Goal: Obtain resource: Download file/media

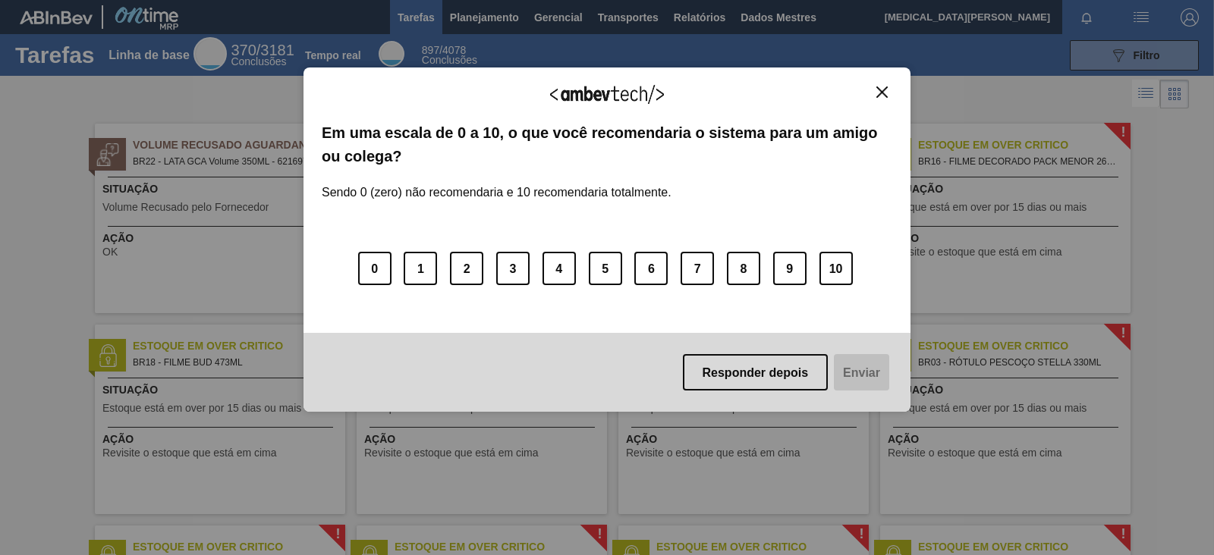
click at [876, 90] on img "Fechar" at bounding box center [881, 91] width 11 height 11
click at [865, 99] on div "Agradecemos seu feedback!" at bounding box center [607, 104] width 571 height 36
click at [879, 97] on button "Fechar" at bounding box center [882, 92] width 20 height 13
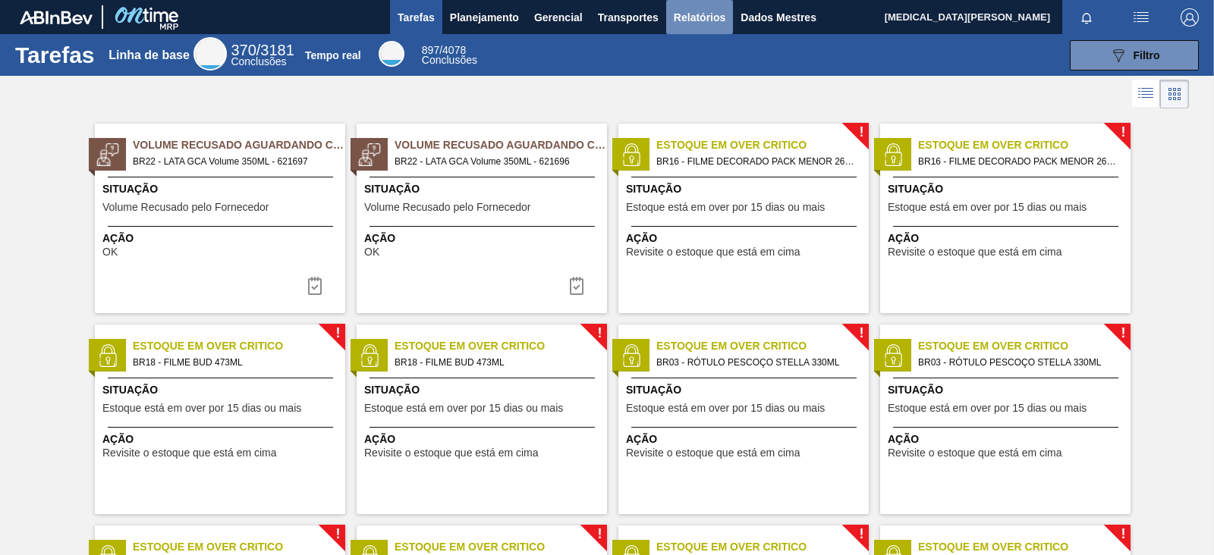
click at [680, 28] on button "Relatórios" at bounding box center [699, 17] width 67 height 34
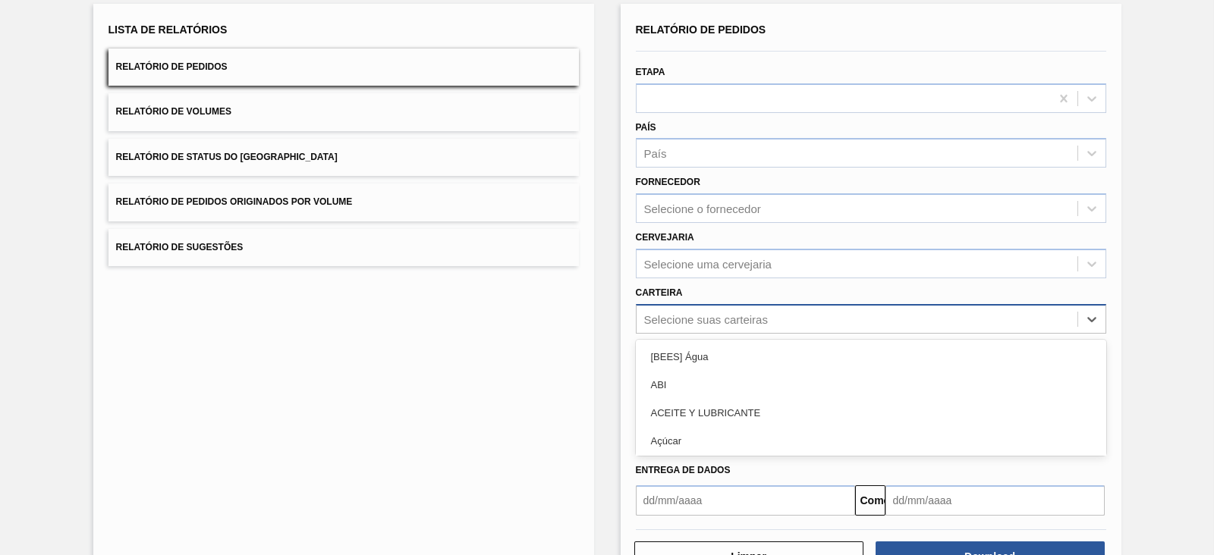
click at [755, 334] on div "option [BEES] Água focused, 1 of 101. 101 results available. Use Up and Down to…" at bounding box center [871, 319] width 470 height 30
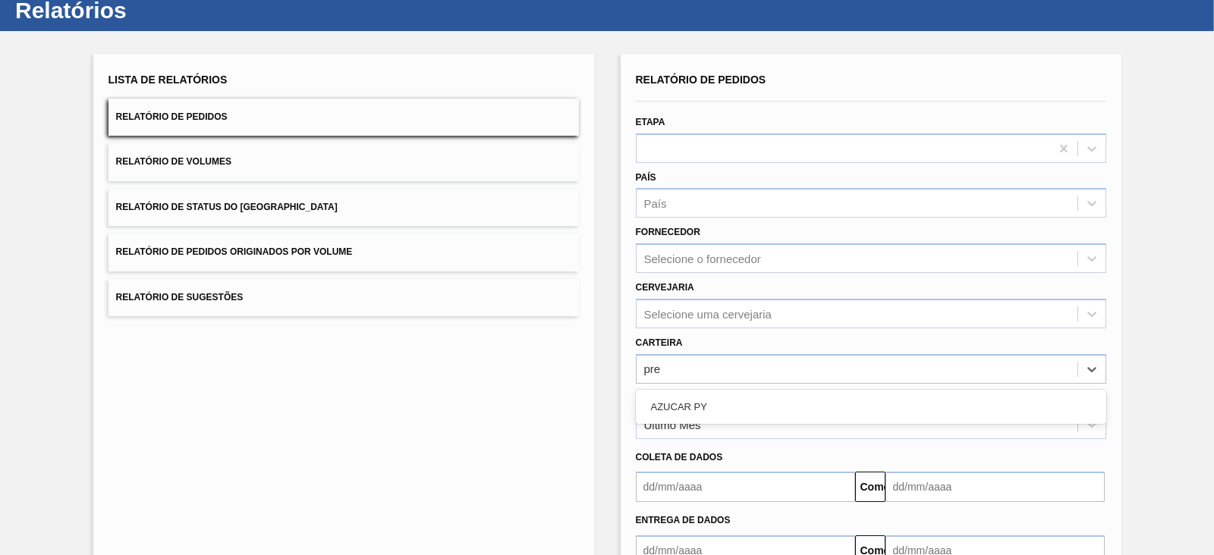
scroll to position [15, 0]
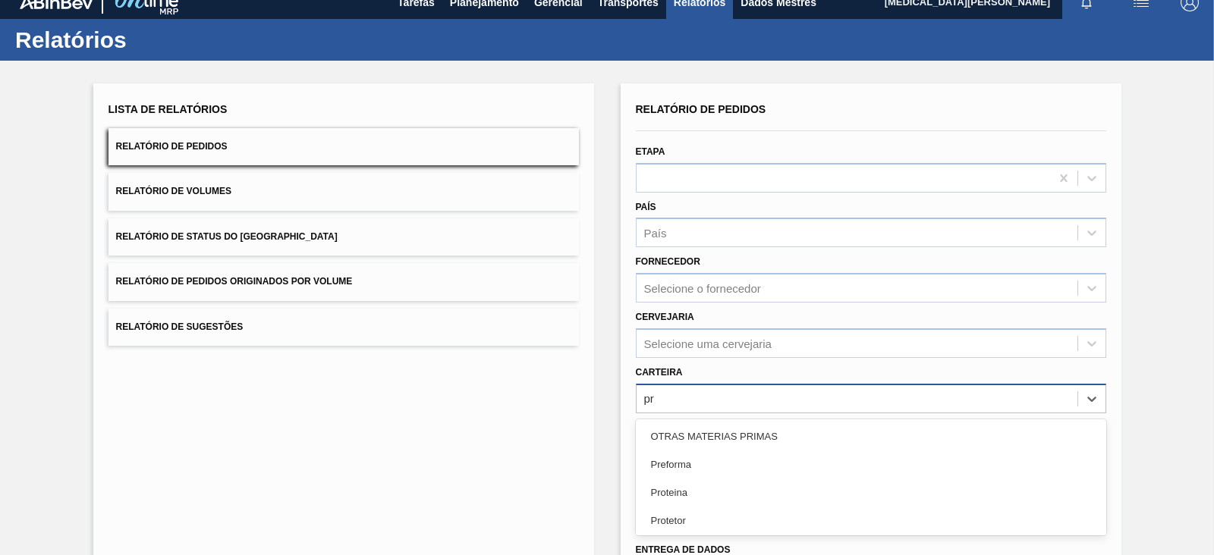
type input "pre"
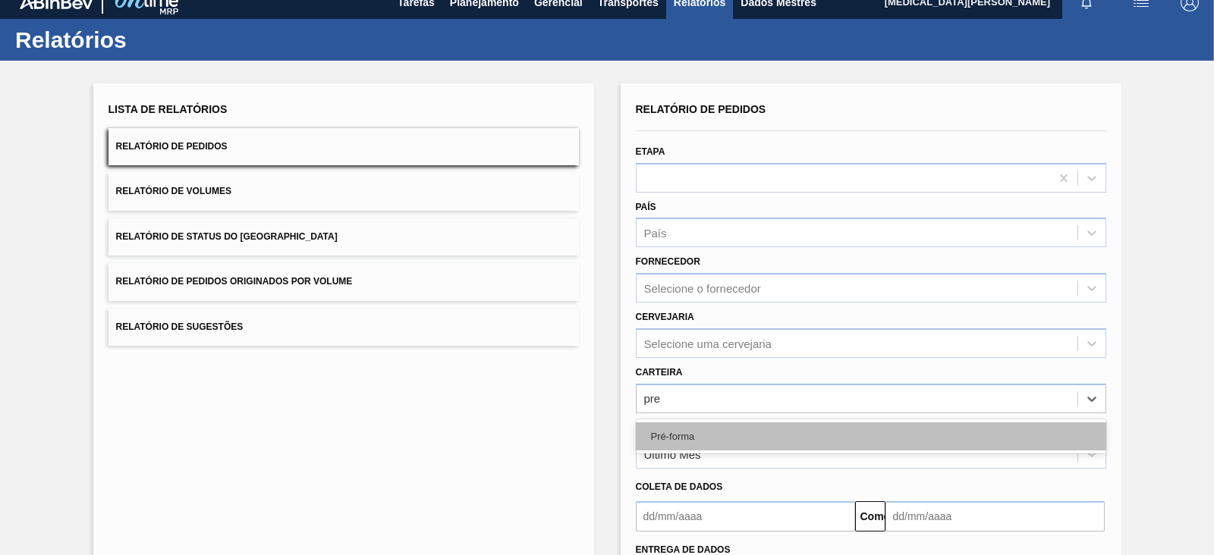
click at [720, 426] on div "Pré-forma" at bounding box center [871, 437] width 470 height 28
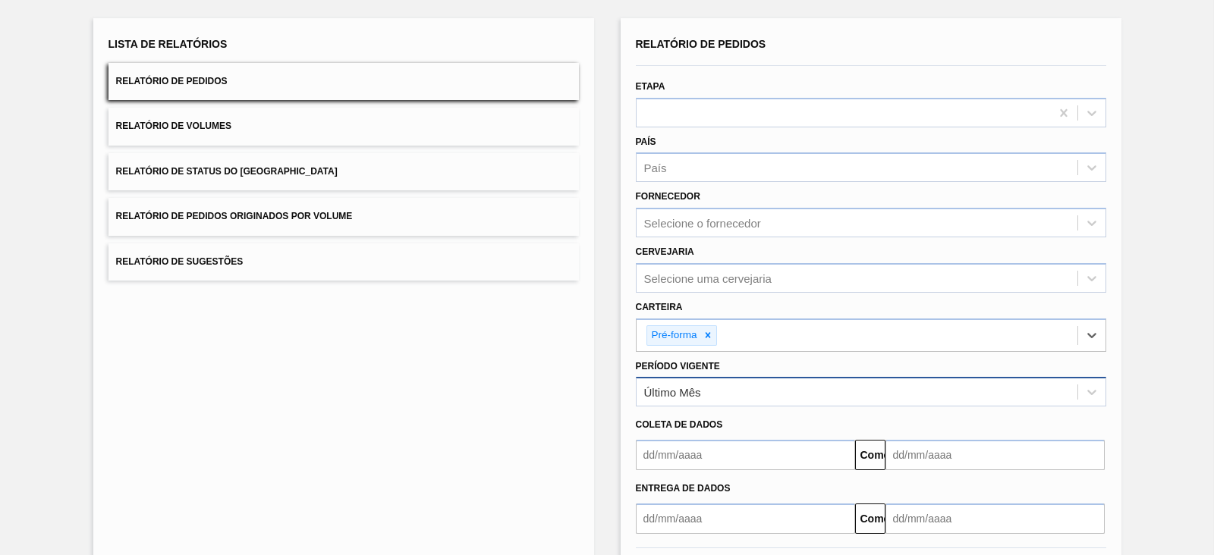
scroll to position [110, 0]
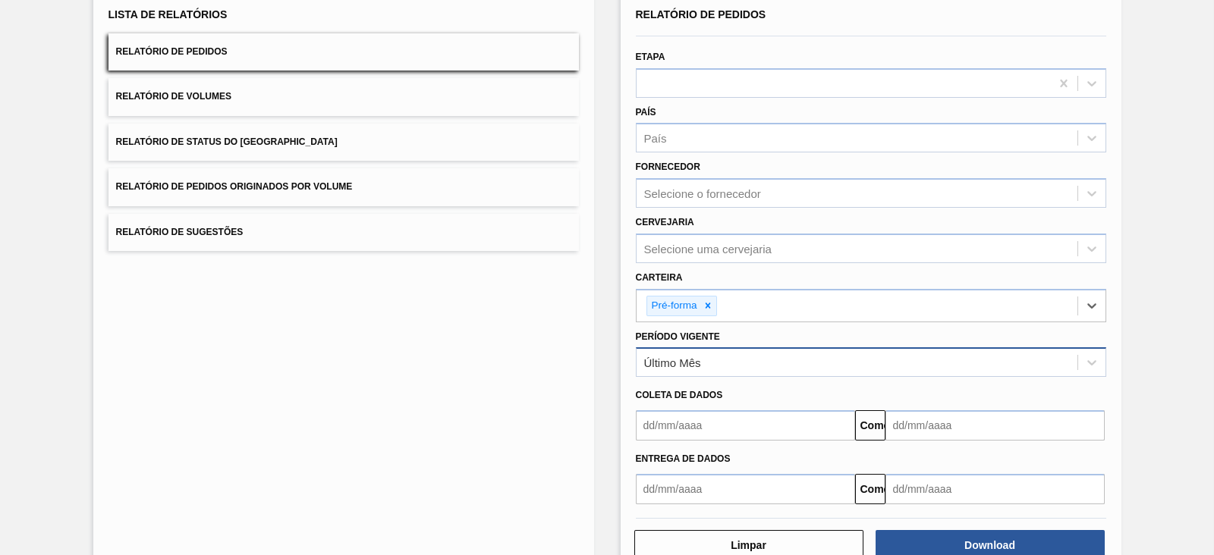
click at [697, 357] on font "Último Mês" at bounding box center [672, 363] width 57 height 13
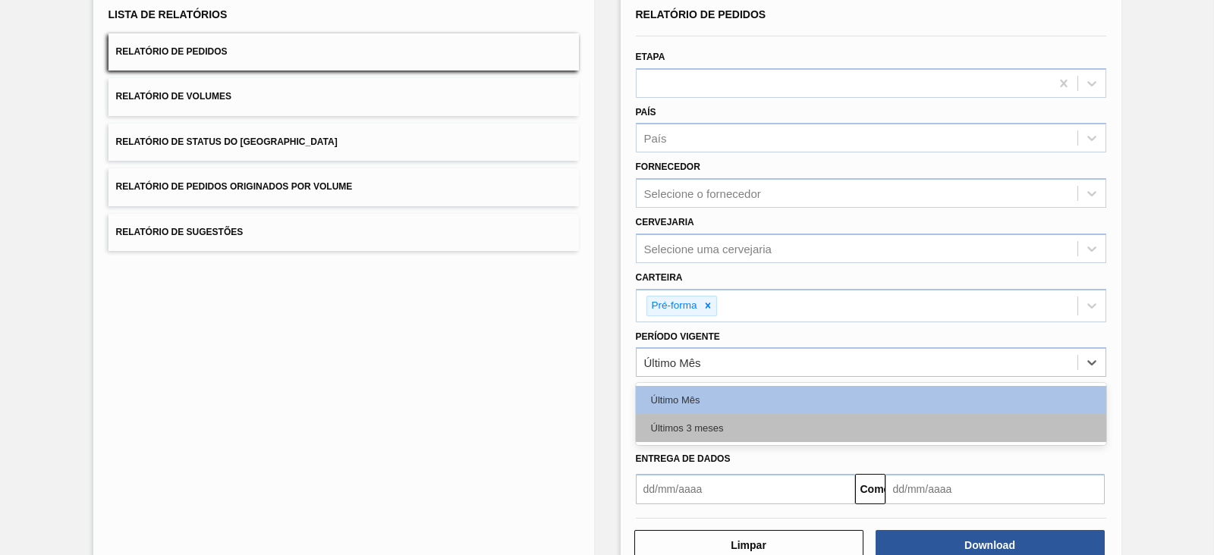
click at [691, 423] on font "Últimos 3 meses" at bounding box center [687, 428] width 73 height 11
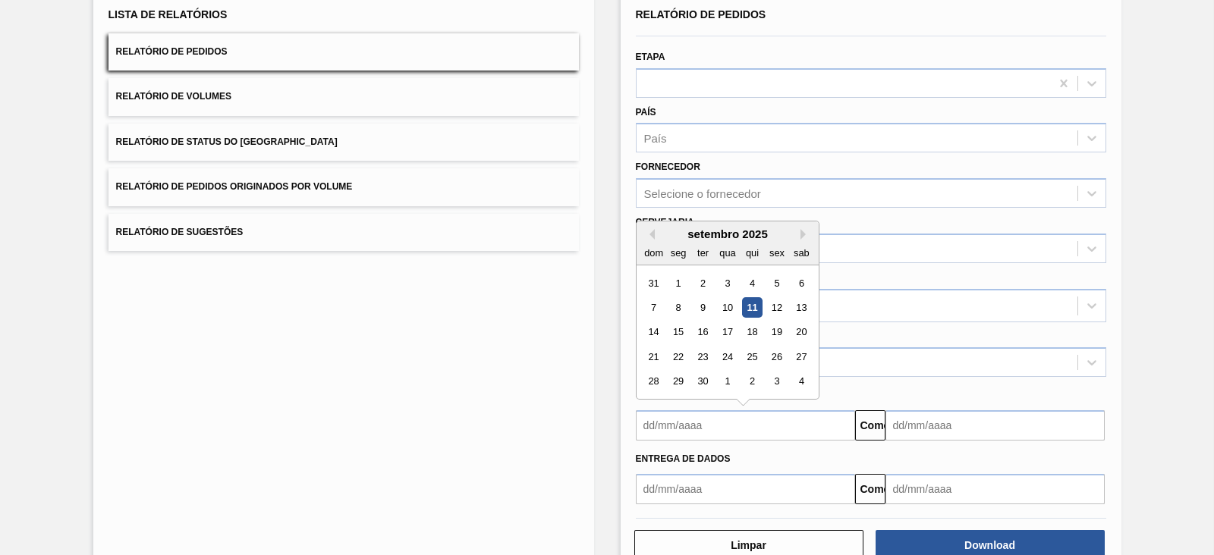
click at [662, 421] on input "text" at bounding box center [745, 425] width 219 height 30
click at [650, 243] on div "dom" at bounding box center [653, 253] width 20 height 20
click at [650, 235] on button "[PERSON_NAME]" at bounding box center [649, 234] width 11 height 11
click at [701, 279] on div "1" at bounding box center [702, 283] width 20 height 20
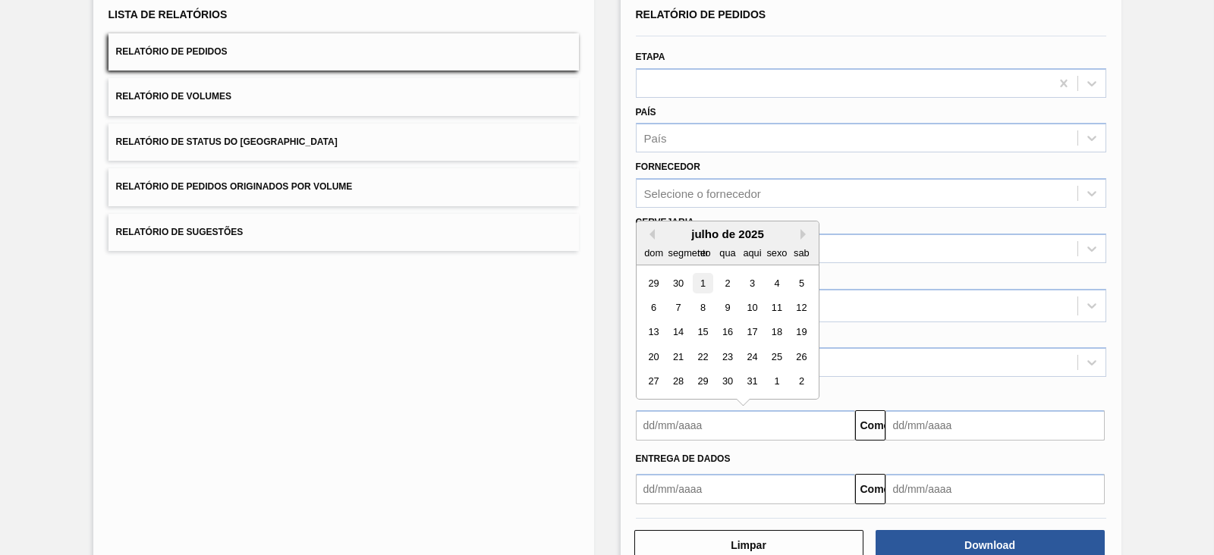
type input "[DATE]"
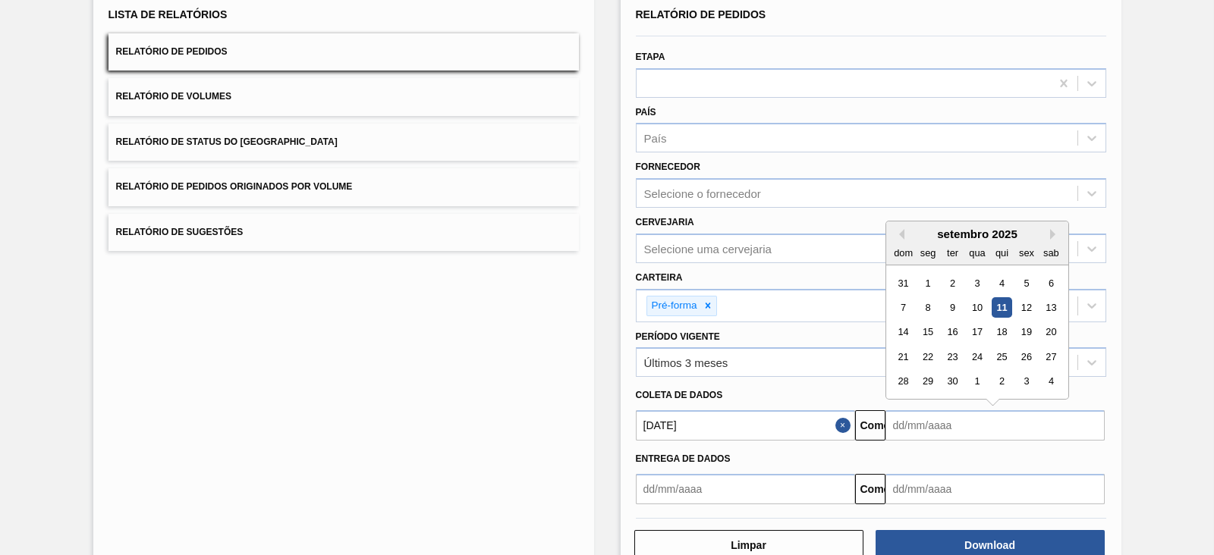
click at [918, 420] on input "text" at bounding box center [994, 425] width 219 height 30
click at [942, 332] on div "16" at bounding box center [951, 332] width 20 height 20
type input "[DATE]"
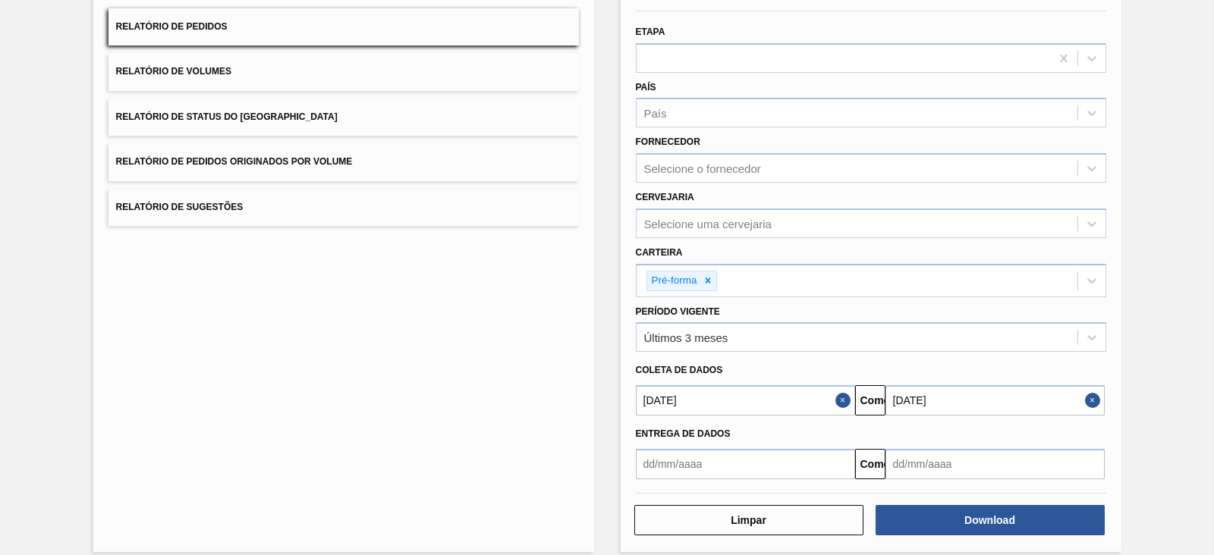
scroll to position [148, 0]
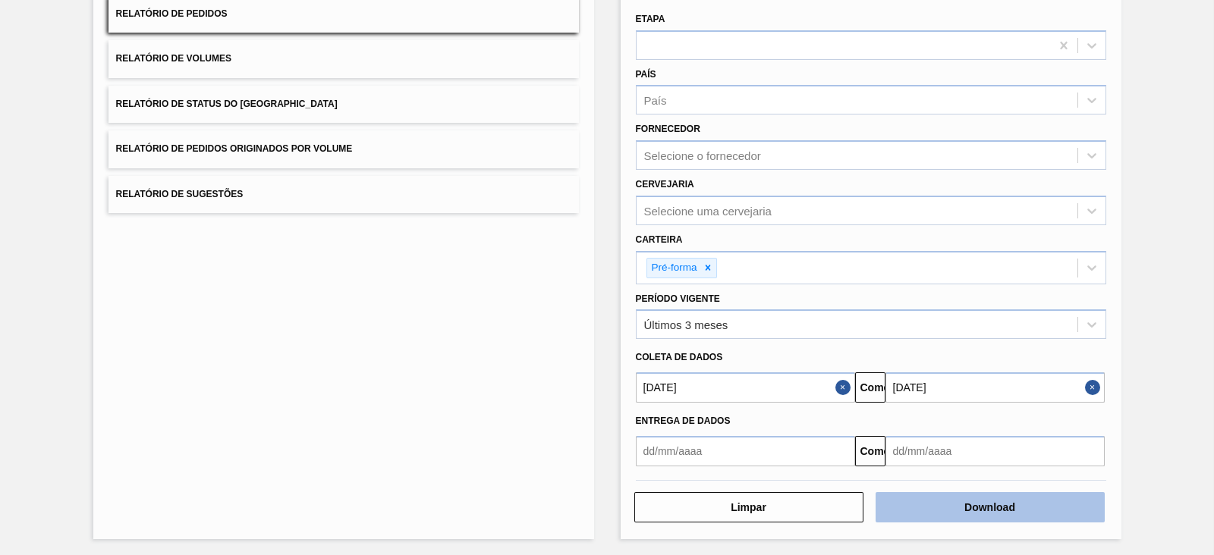
click at [970, 443] on button "Download" at bounding box center [989, 507] width 229 height 30
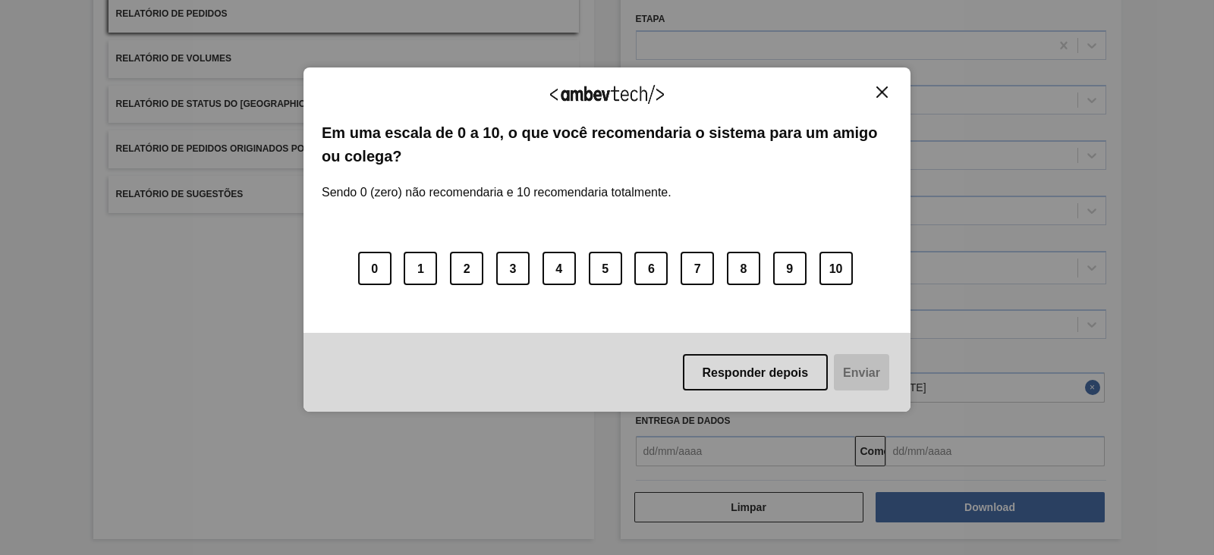
click at [875, 90] on button "Fechar" at bounding box center [882, 92] width 20 height 13
